Goal: Task Accomplishment & Management: Manage account settings

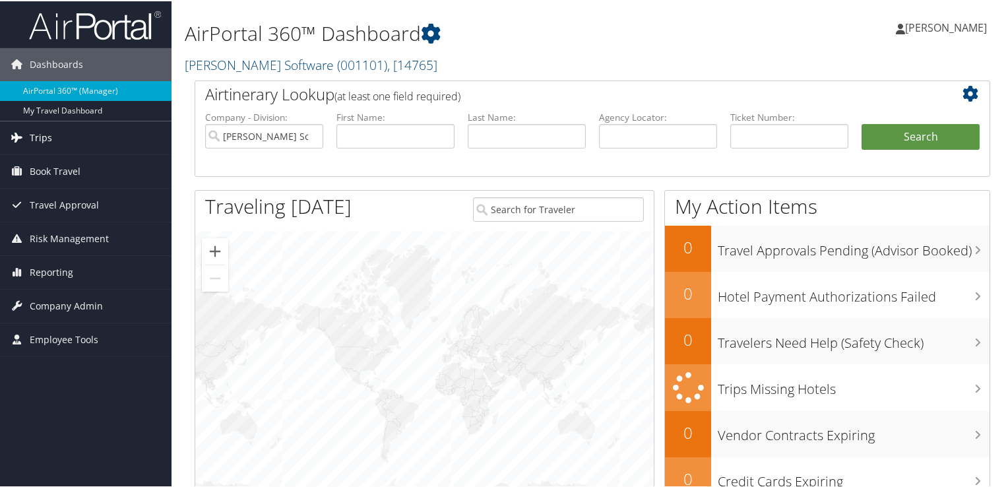
click at [41, 136] on span "Trips" at bounding box center [41, 136] width 22 height 33
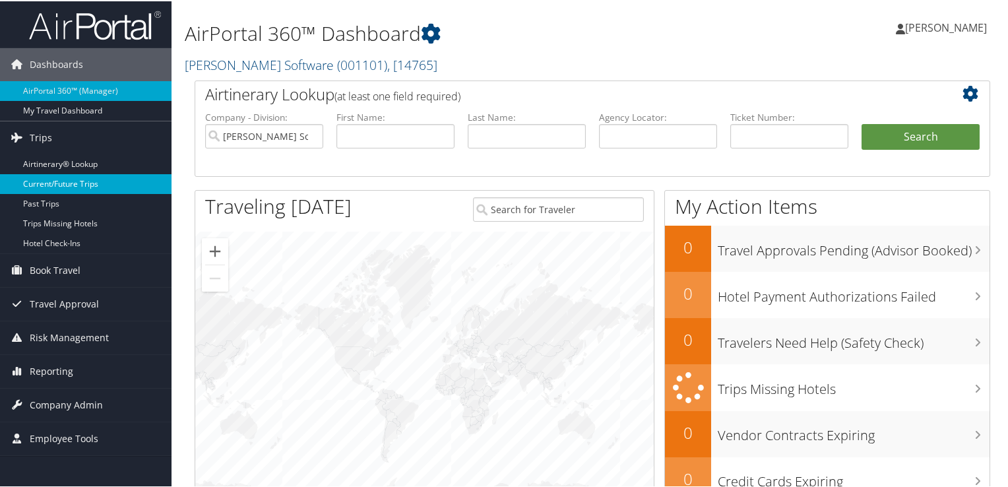
click at [49, 175] on link "Current/Future Trips" at bounding box center [85, 183] width 171 height 20
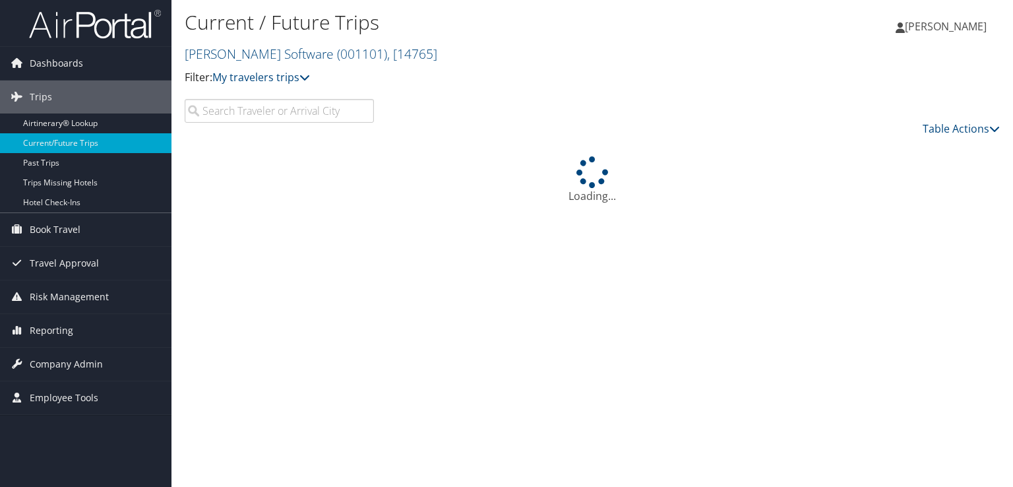
click at [322, 113] on input "search" at bounding box center [279, 111] width 189 height 24
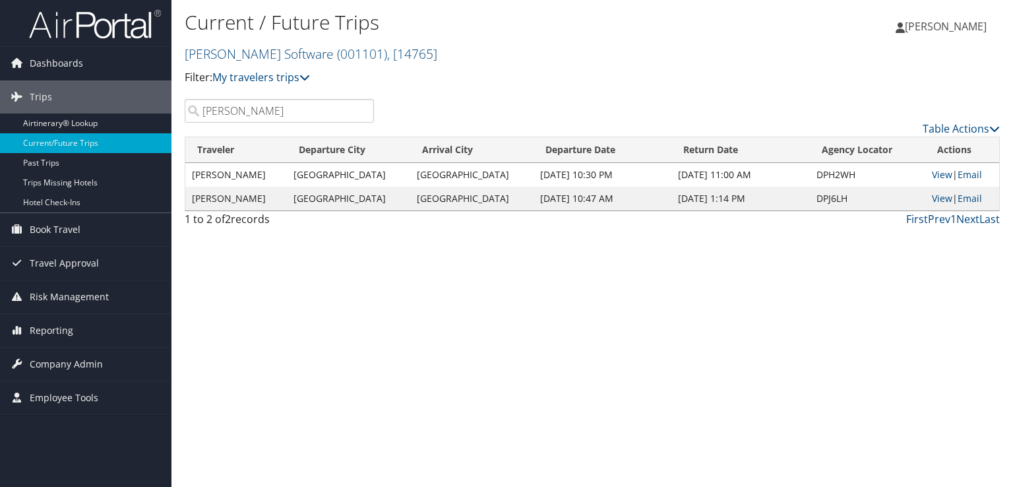
type input "[PERSON_NAME]"
